Goal: Task Accomplishment & Management: Use online tool/utility

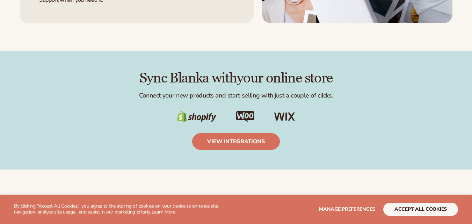
scroll to position [1042, 0]
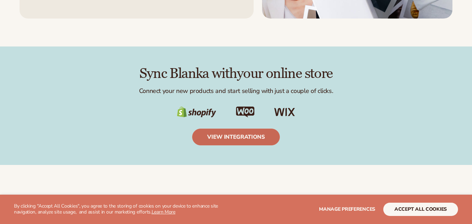
click at [254, 136] on link "view integrations" at bounding box center [236, 137] width 88 height 17
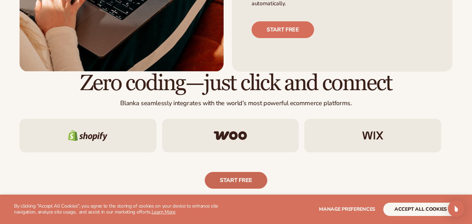
scroll to position [346, 0]
